Goal: Check status: Check status

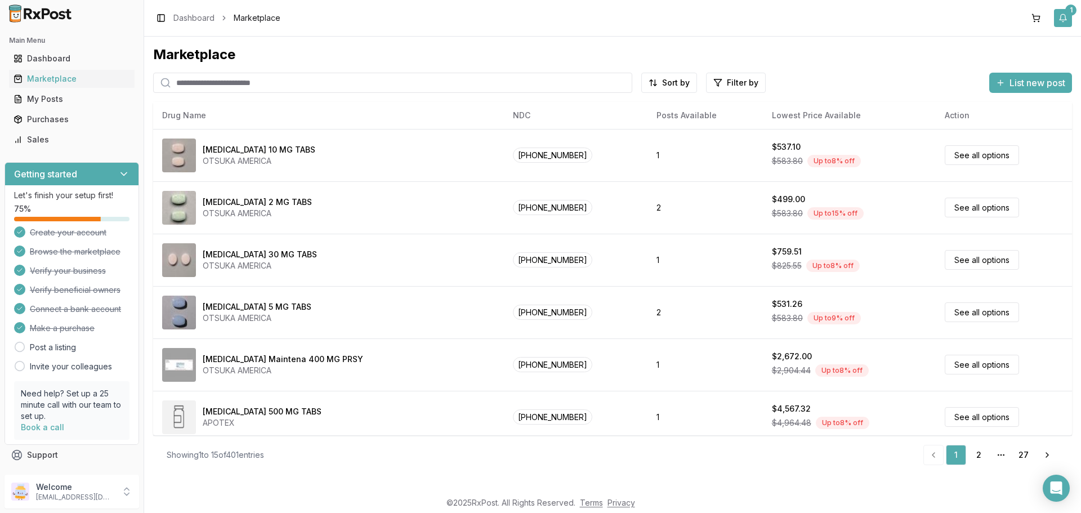
click at [1064, 23] on button "1" at bounding box center [1063, 18] width 18 height 18
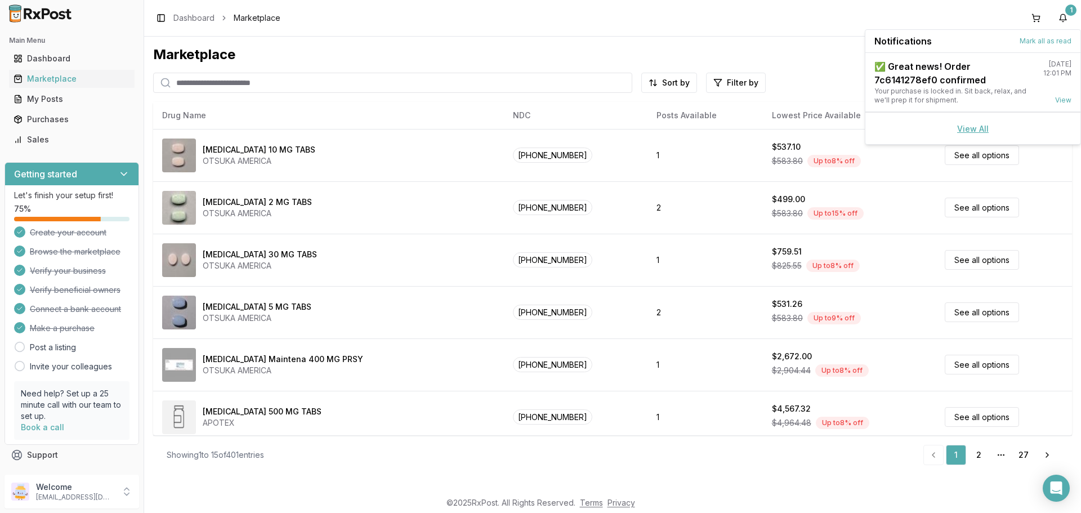
click at [984, 130] on link "View All" at bounding box center [973, 129] width 32 height 10
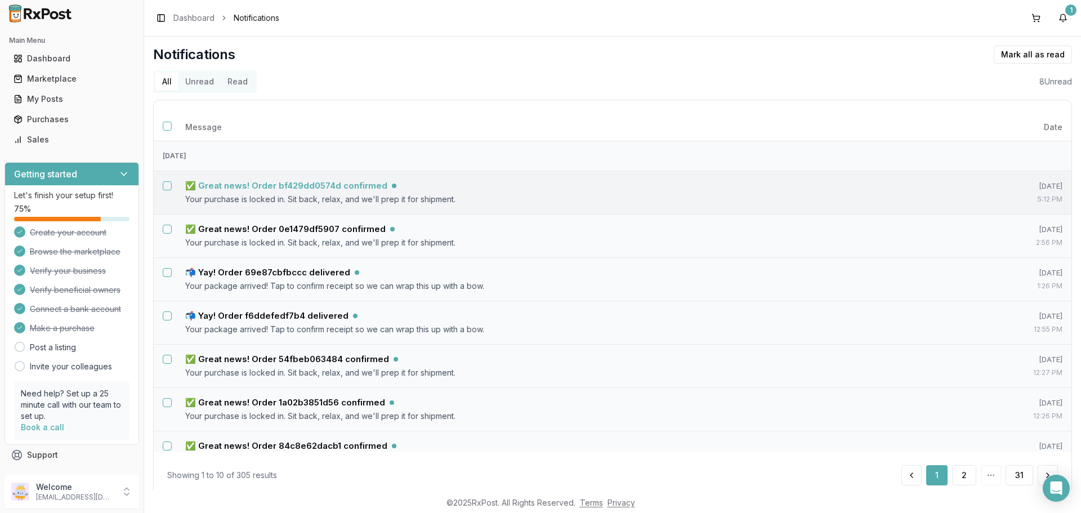
click at [353, 183] on h5 "✅ Great news! Order bf429dd0574d confirmed" at bounding box center [286, 185] width 202 height 11
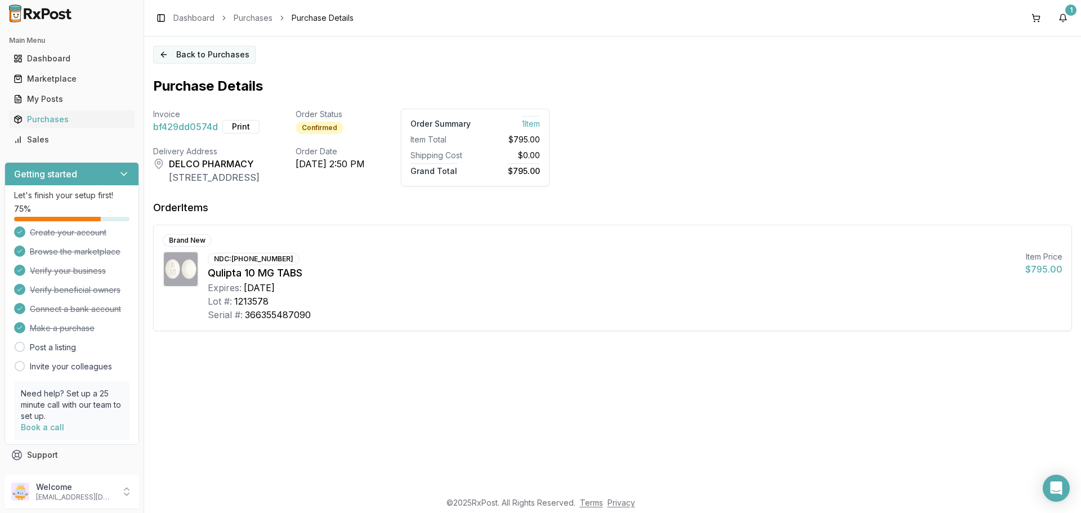
click at [169, 58] on button "Back to Purchases" at bounding box center [204, 55] width 102 height 18
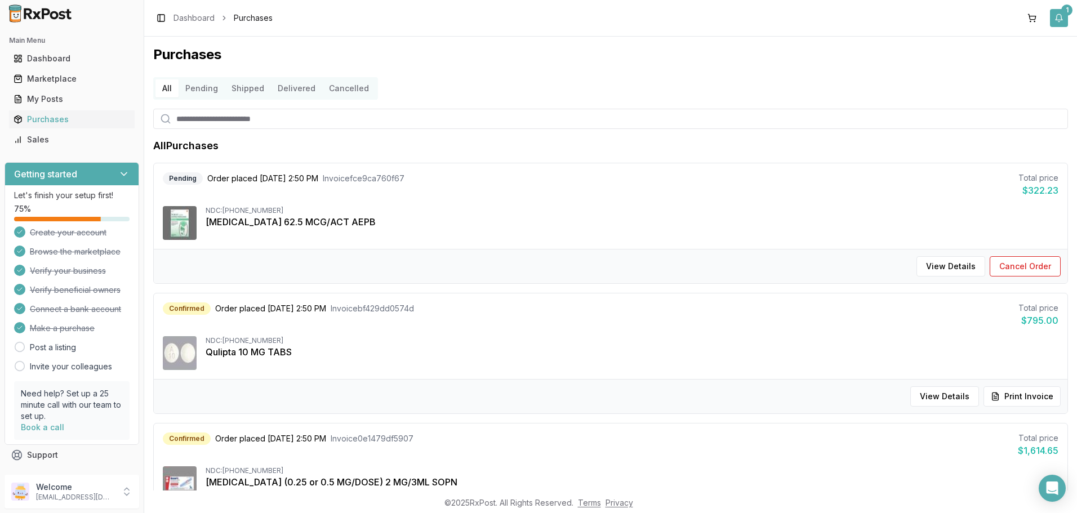
click at [1061, 21] on button "1" at bounding box center [1059, 18] width 18 height 18
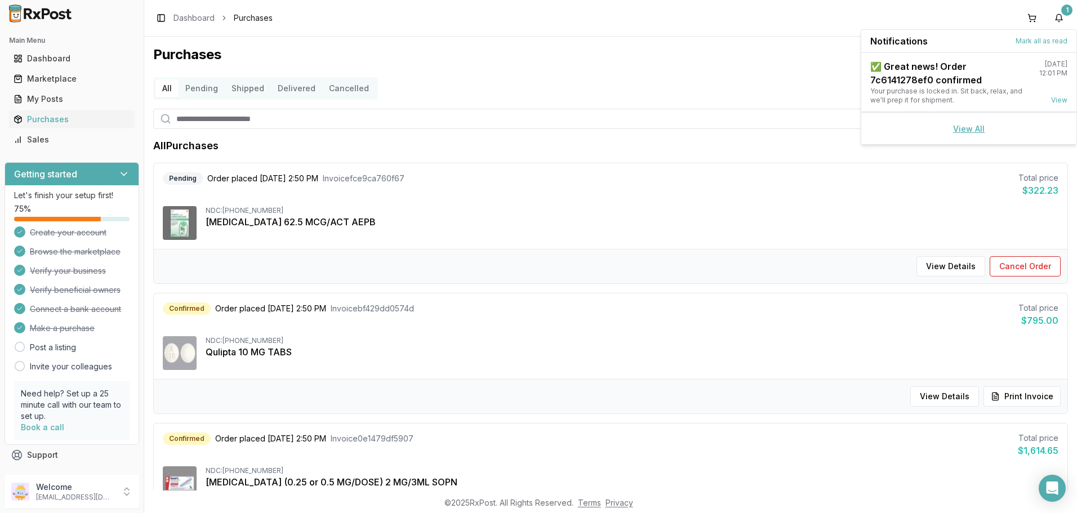
click at [980, 126] on link "View All" at bounding box center [969, 129] width 32 height 10
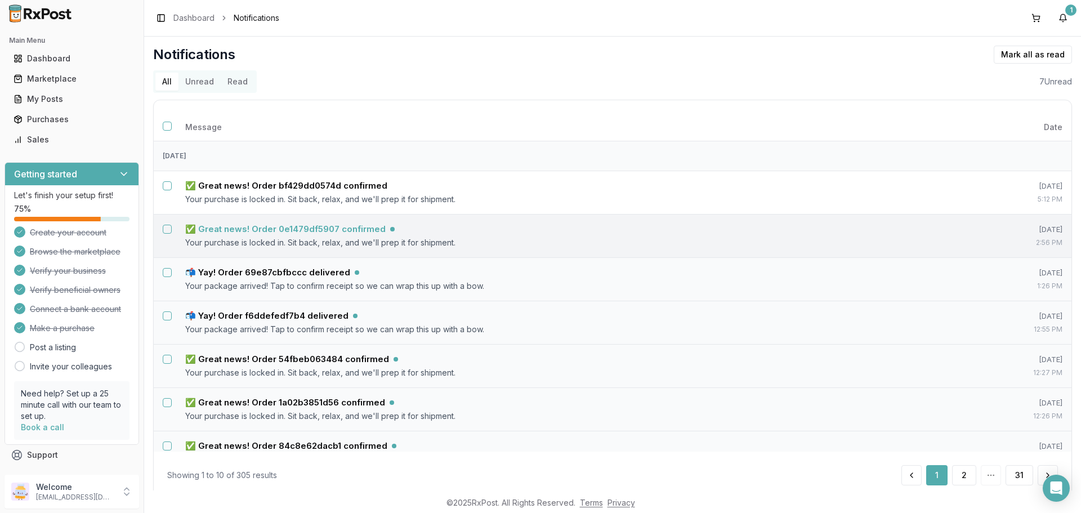
click at [362, 227] on h5 "✅ Great news! Order 0e1479df5907 confirmed" at bounding box center [285, 229] width 200 height 11
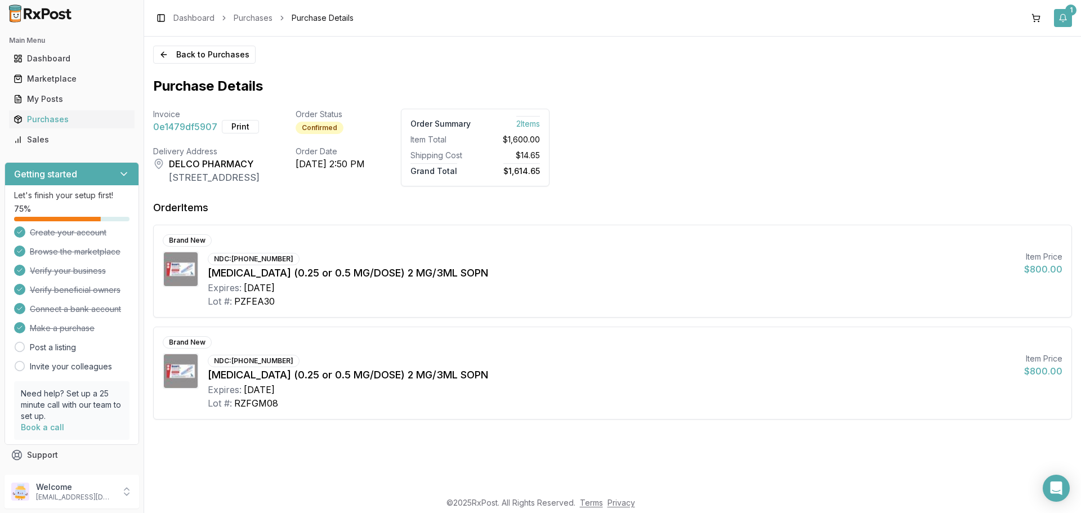
click at [1065, 18] on button "1" at bounding box center [1063, 18] width 18 height 18
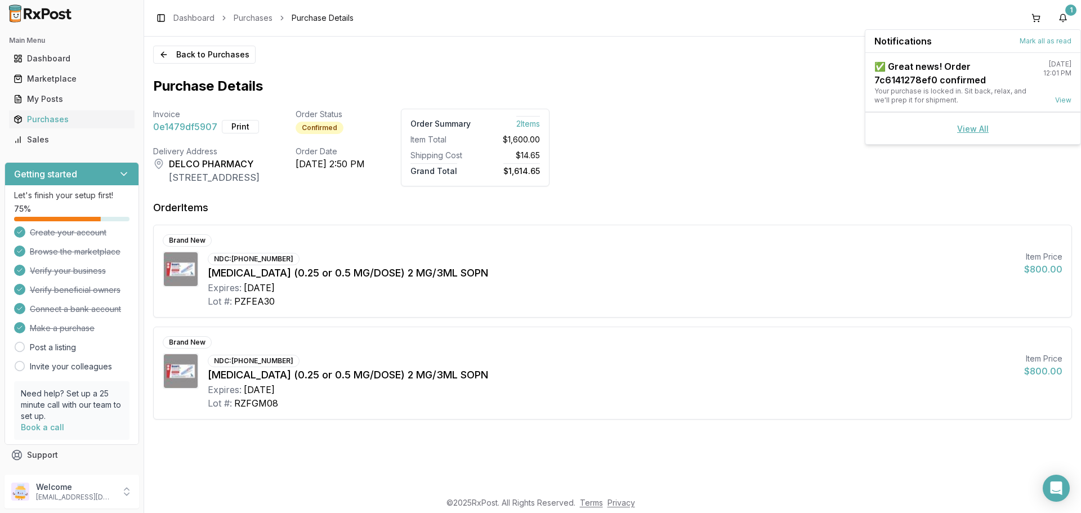
click at [984, 128] on link "View All" at bounding box center [973, 129] width 32 height 10
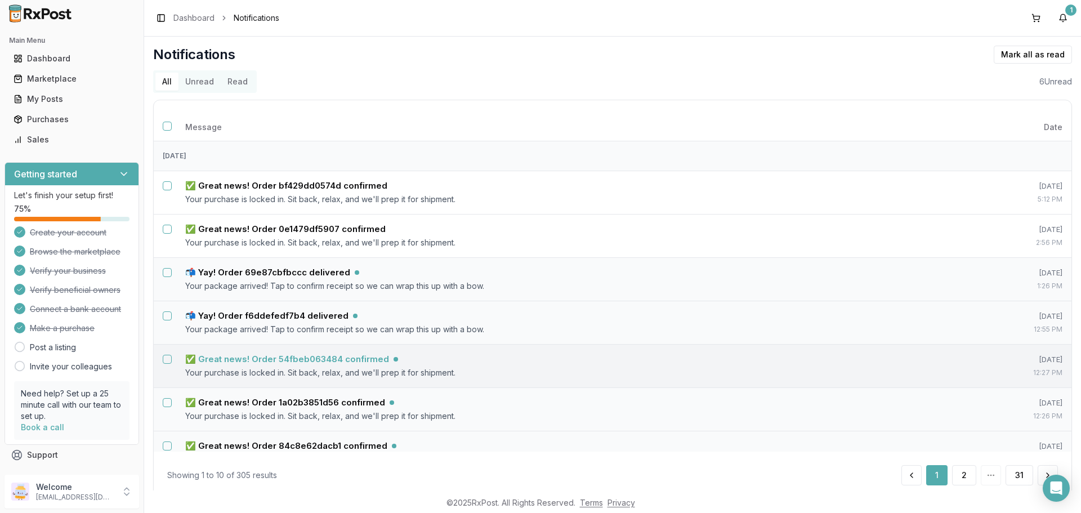
click at [302, 358] on h5 "✅ Great news! Order 54fbeb063484 confirmed" at bounding box center [287, 359] width 204 height 11
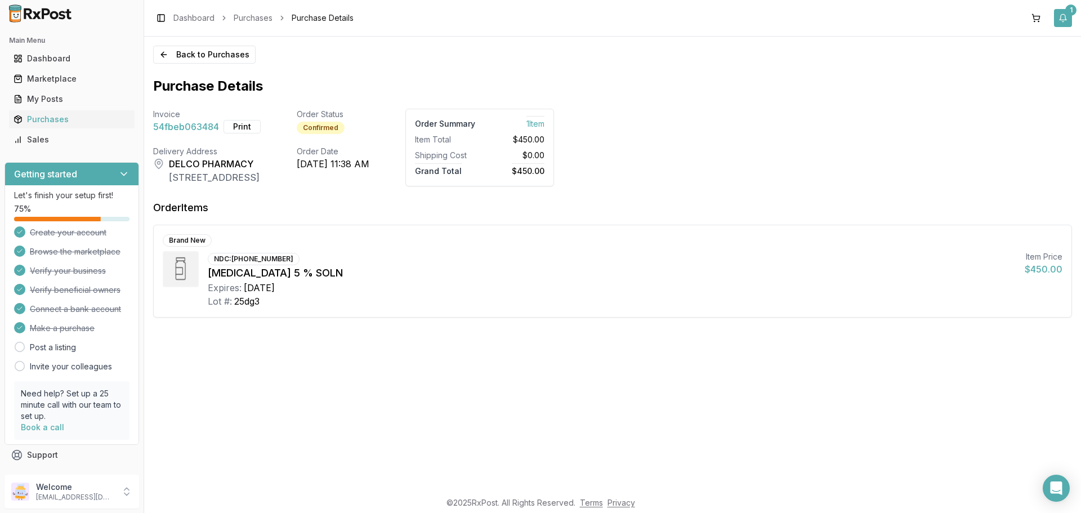
click at [1065, 22] on button "1" at bounding box center [1063, 18] width 18 height 18
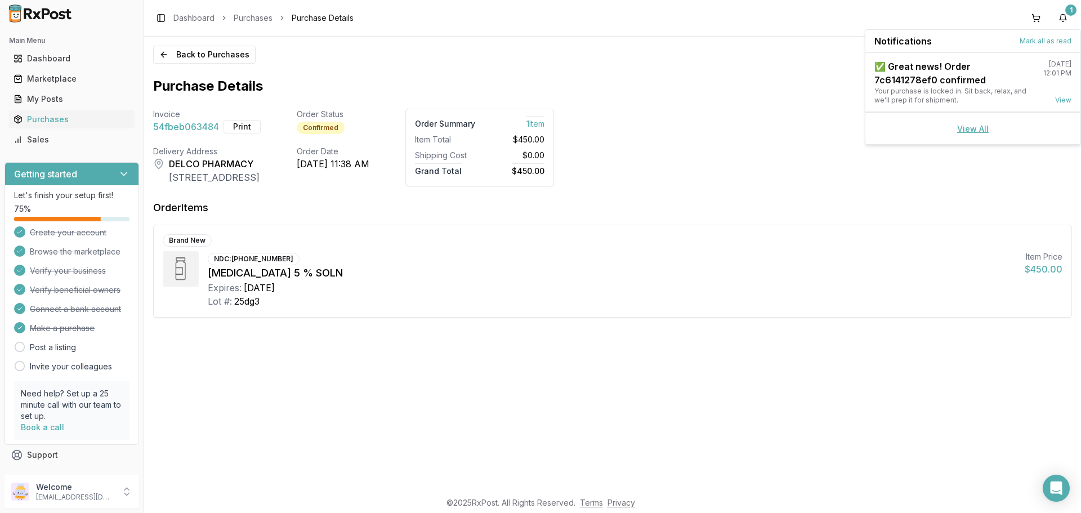
click at [980, 131] on link "View All" at bounding box center [973, 129] width 32 height 10
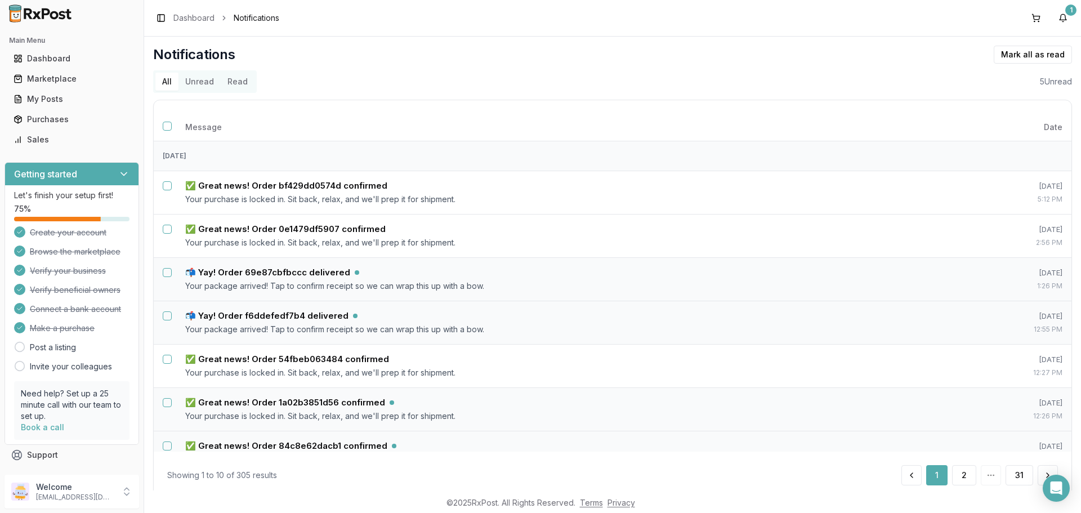
scroll to position [113, 0]
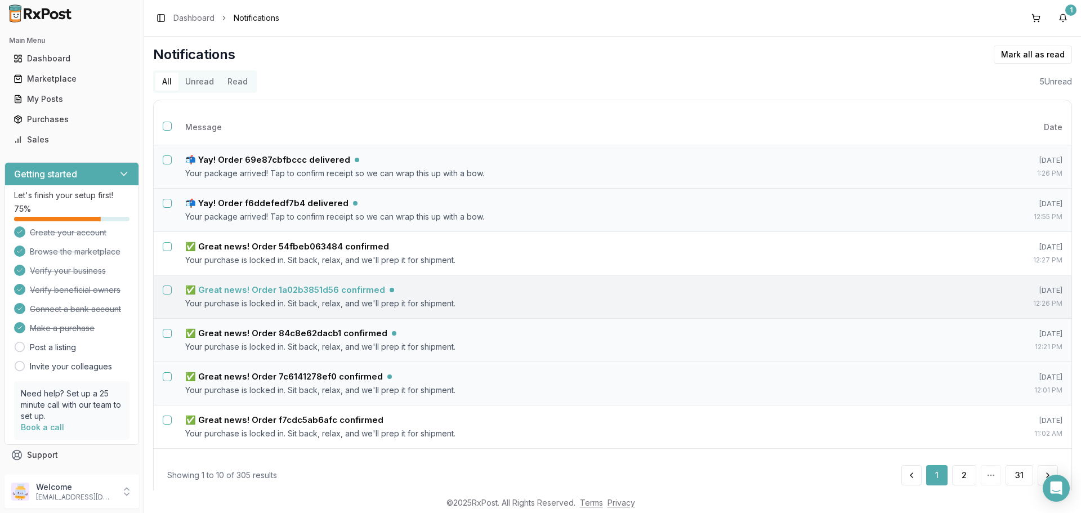
click at [329, 288] on h5 "✅ Great news! Order 1a02b3851d56 confirmed" at bounding box center [285, 289] width 200 height 11
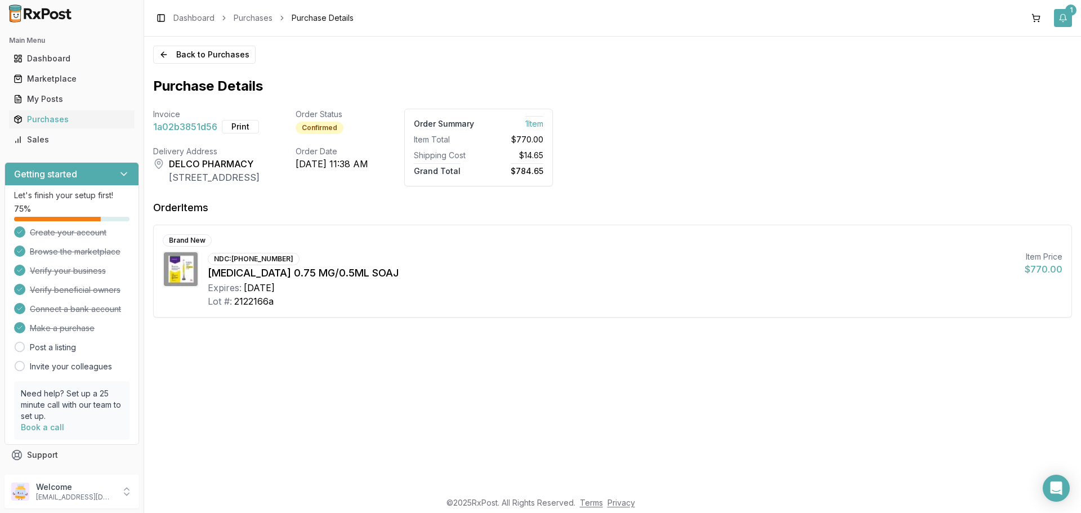
click at [1068, 19] on button "1" at bounding box center [1063, 18] width 18 height 18
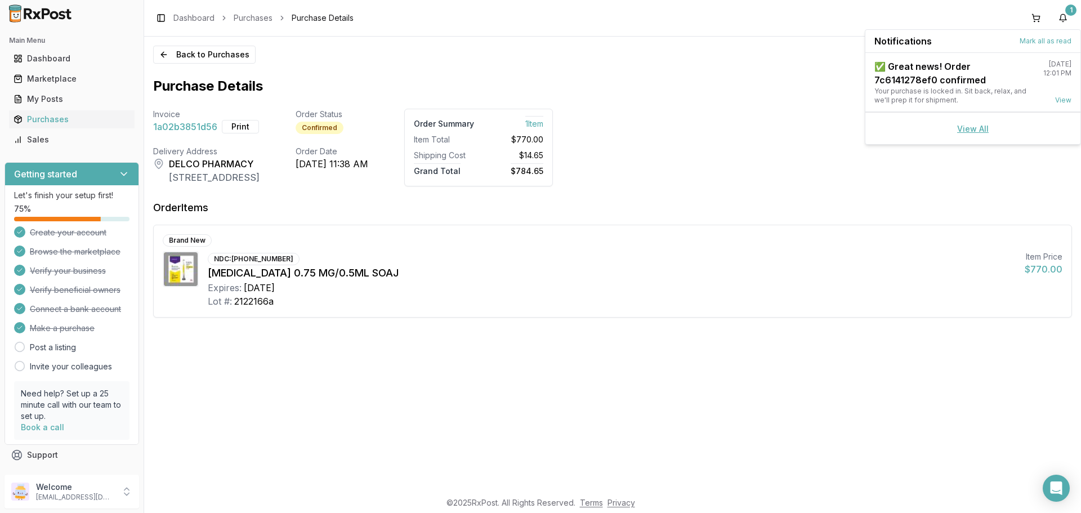
click at [977, 131] on link "View All" at bounding box center [973, 129] width 32 height 10
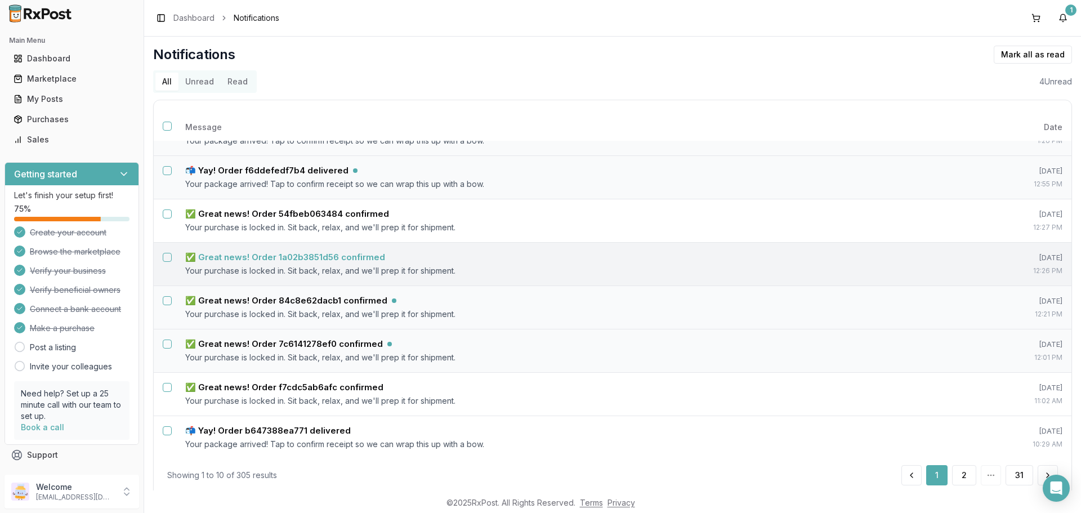
scroll to position [153, 0]
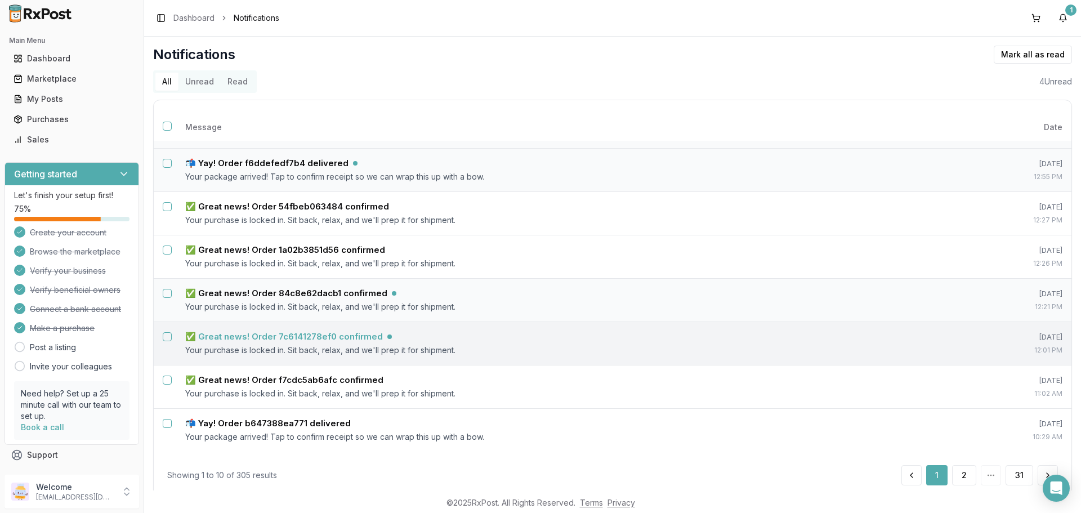
click at [317, 334] on h5 "✅ Great news! Order 7c6141278ef0 confirmed" at bounding box center [284, 336] width 198 height 11
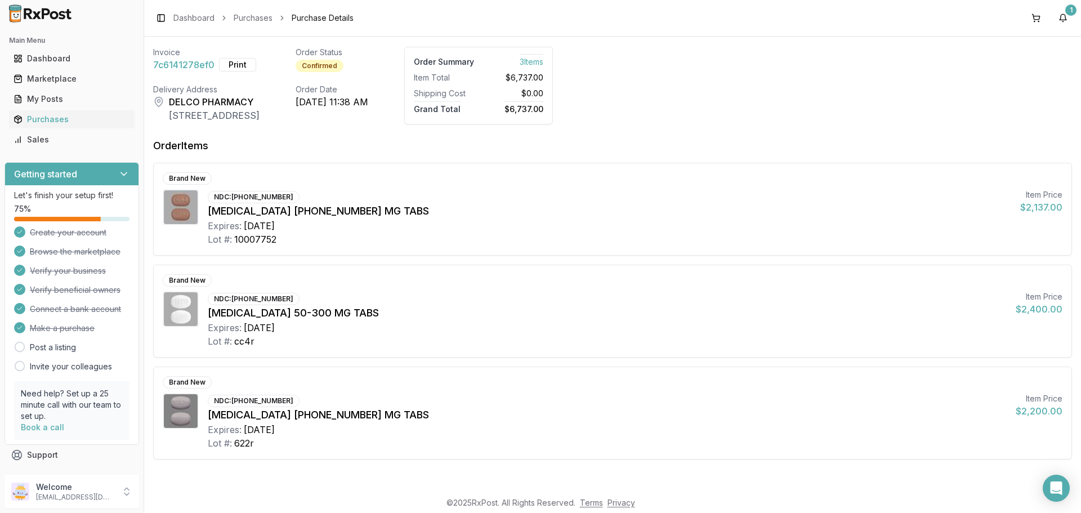
scroll to position [63, 0]
click at [123, 493] on icon at bounding box center [126, 491] width 11 height 11
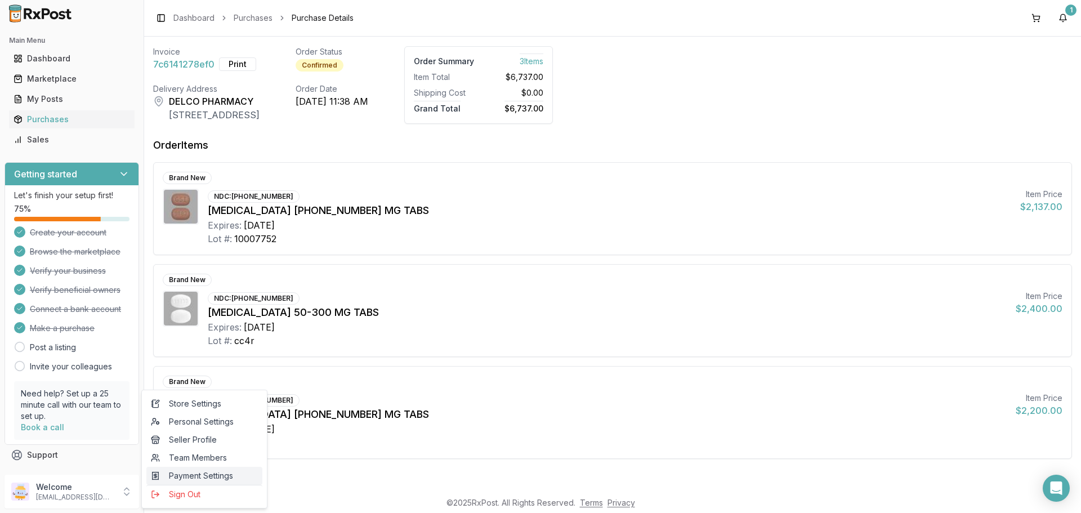
drag, startPoint x: 186, startPoint y: 496, endPoint x: 195, endPoint y: 481, distance: 16.9
click at [187, 495] on span "Sign Out" at bounding box center [204, 494] width 107 height 11
